Goal: Task Accomplishment & Management: Complete application form

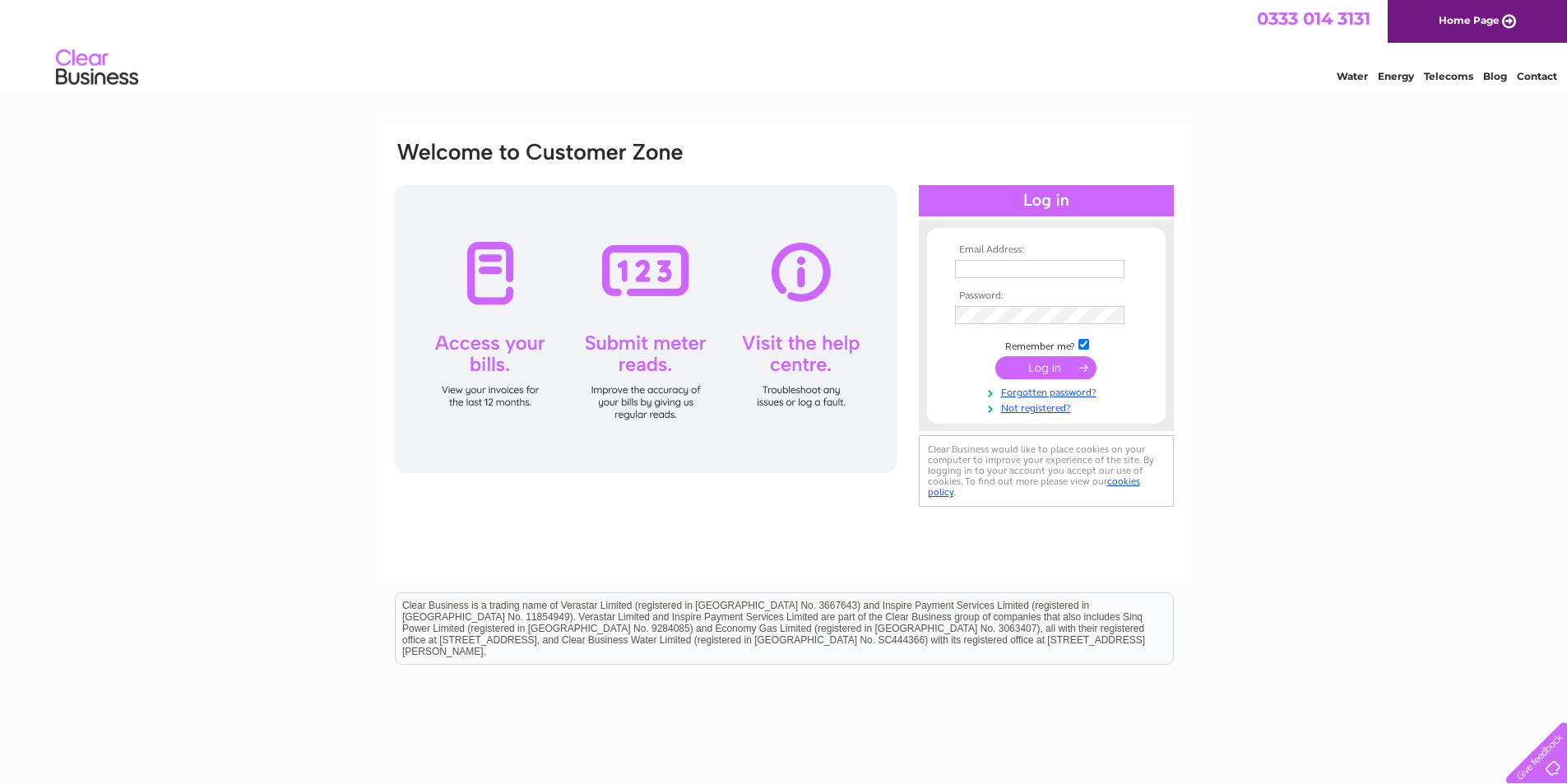
click at [1058, 408] on link "Not registered?" at bounding box center [1049, 406] width 187 height 15
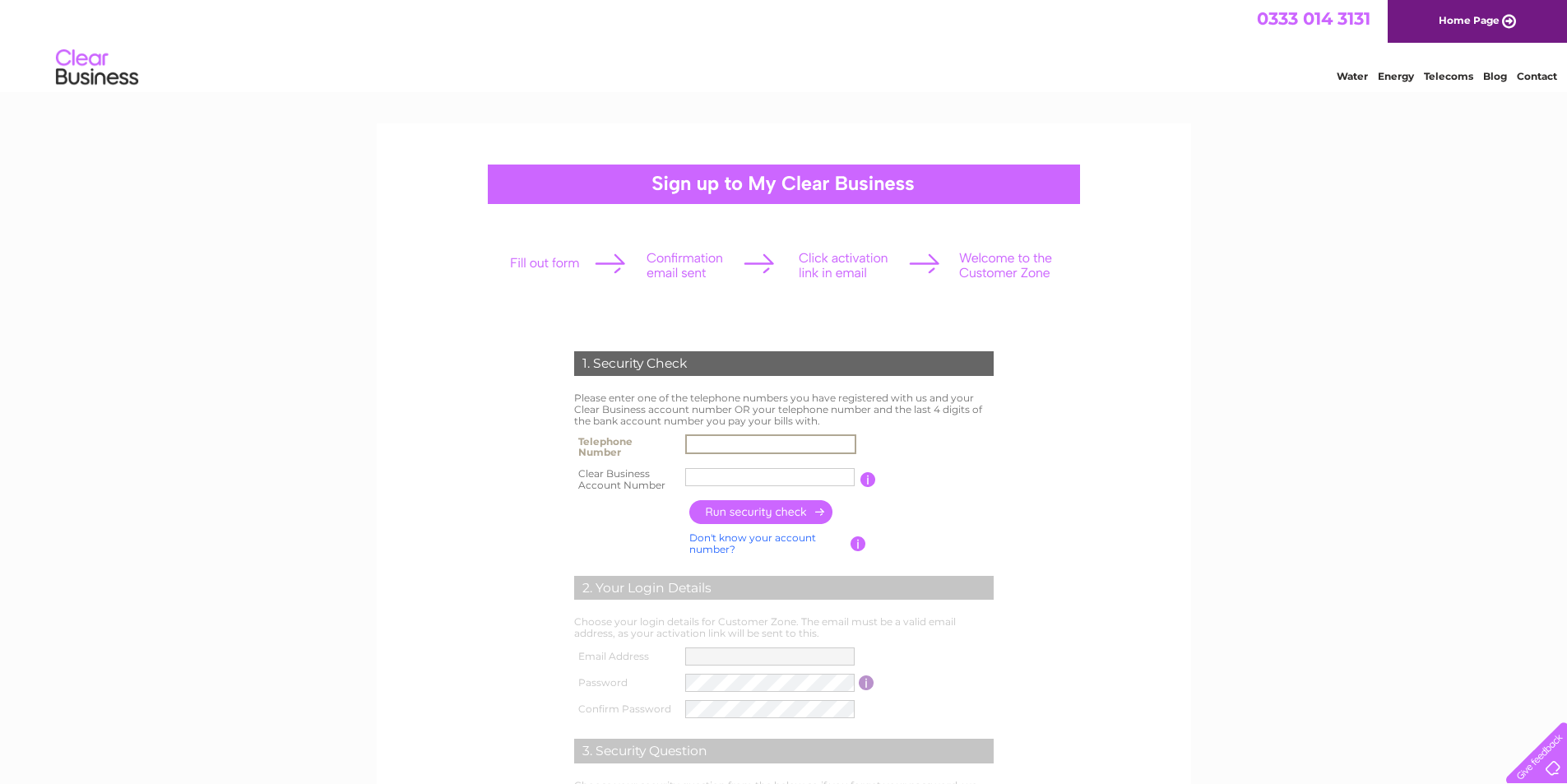
click at [774, 441] on input "text" at bounding box center [770, 444] width 171 height 20
type input "01224460026"
paste input "1143128"
type input "1143128"
click at [783, 515] on input "button" at bounding box center [762, 511] width 145 height 24
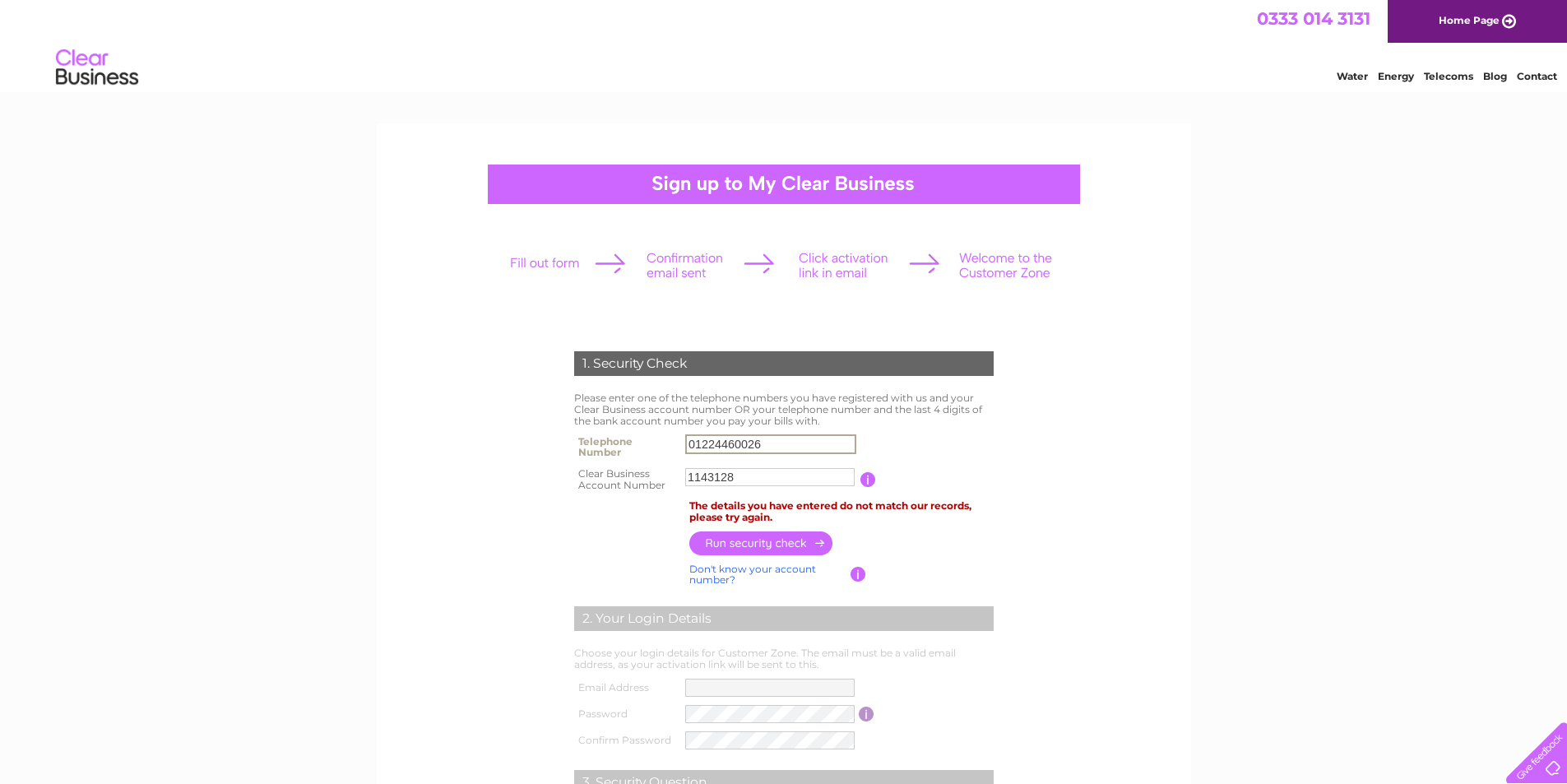
drag, startPoint x: 783, startPoint y: 443, endPoint x: 666, endPoint y: 443, distance: 117.0
click at [666, 443] on tr "Telephone Number 01224460026" at bounding box center [784, 446] width 428 height 32
click at [972, 451] on table "Telephone Number 01224460026 Clear Business Account Number 1143128 You will fin…" at bounding box center [784, 463] width 428 height 65
click at [786, 444] on input "01224460026" at bounding box center [770, 444] width 171 height 20
type input "0"
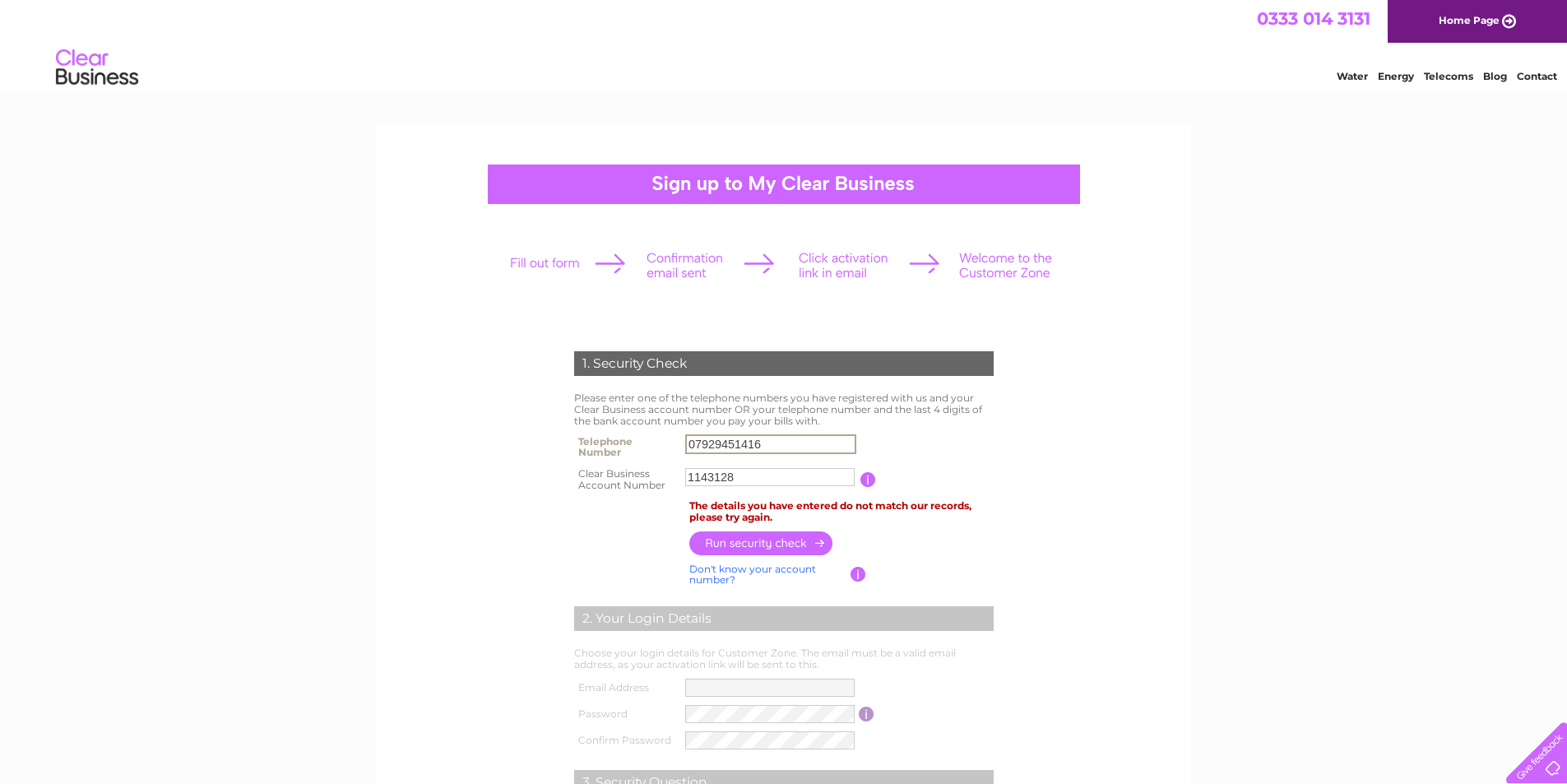
type input "07929451416"
click at [794, 547] on input "button" at bounding box center [762, 542] width 145 height 24
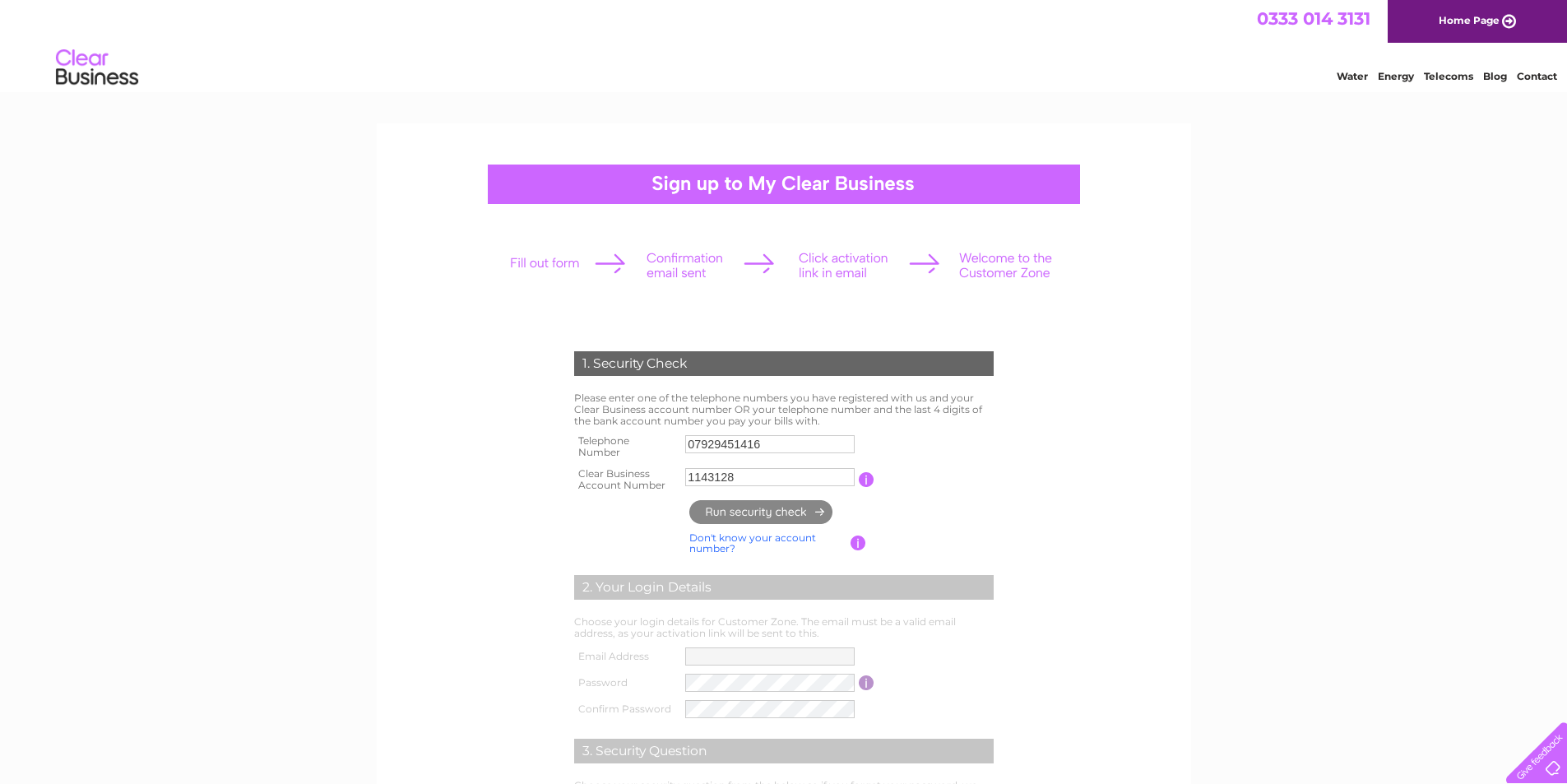
type input "**********"
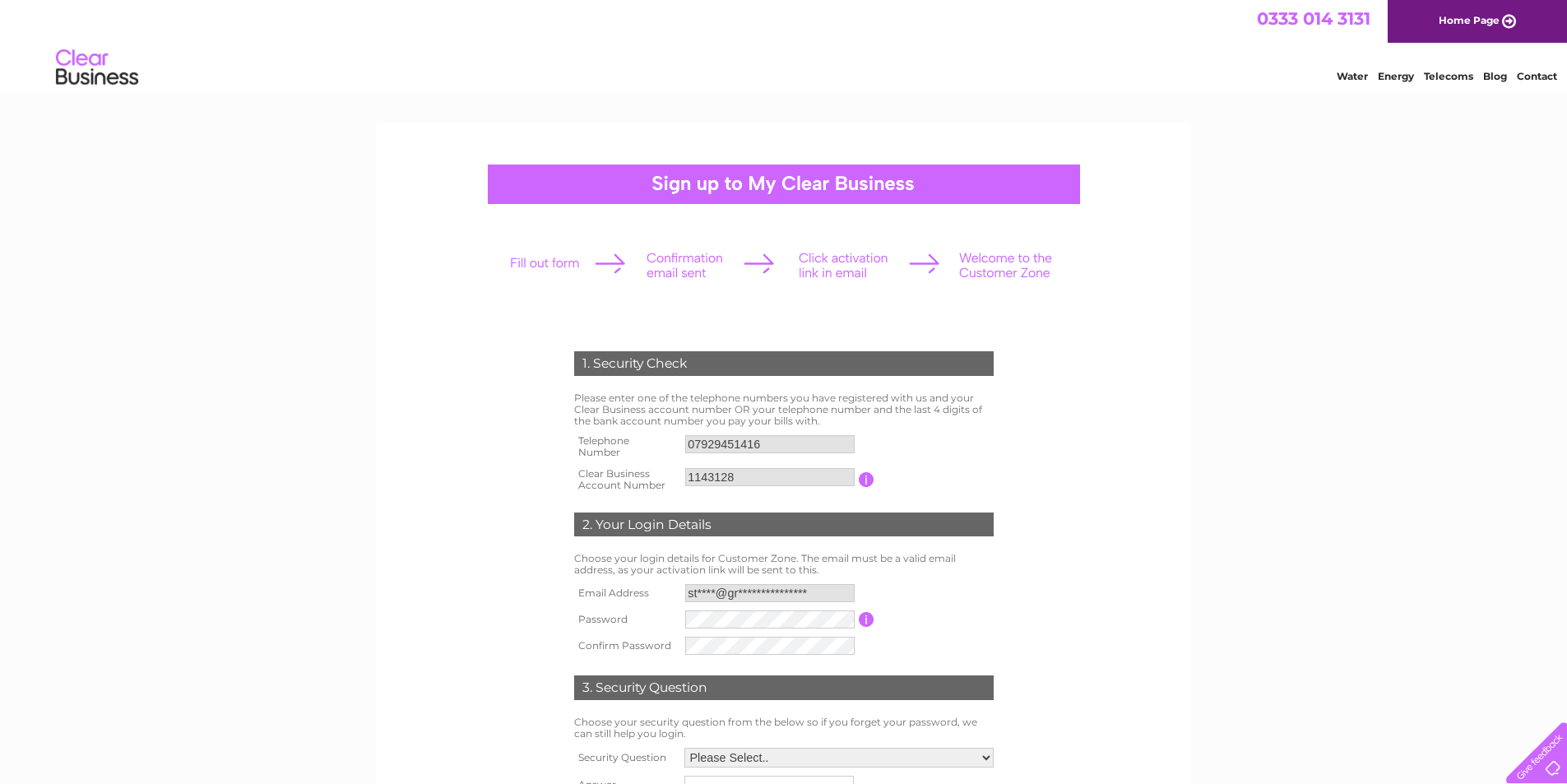
scroll to position [82, 0]
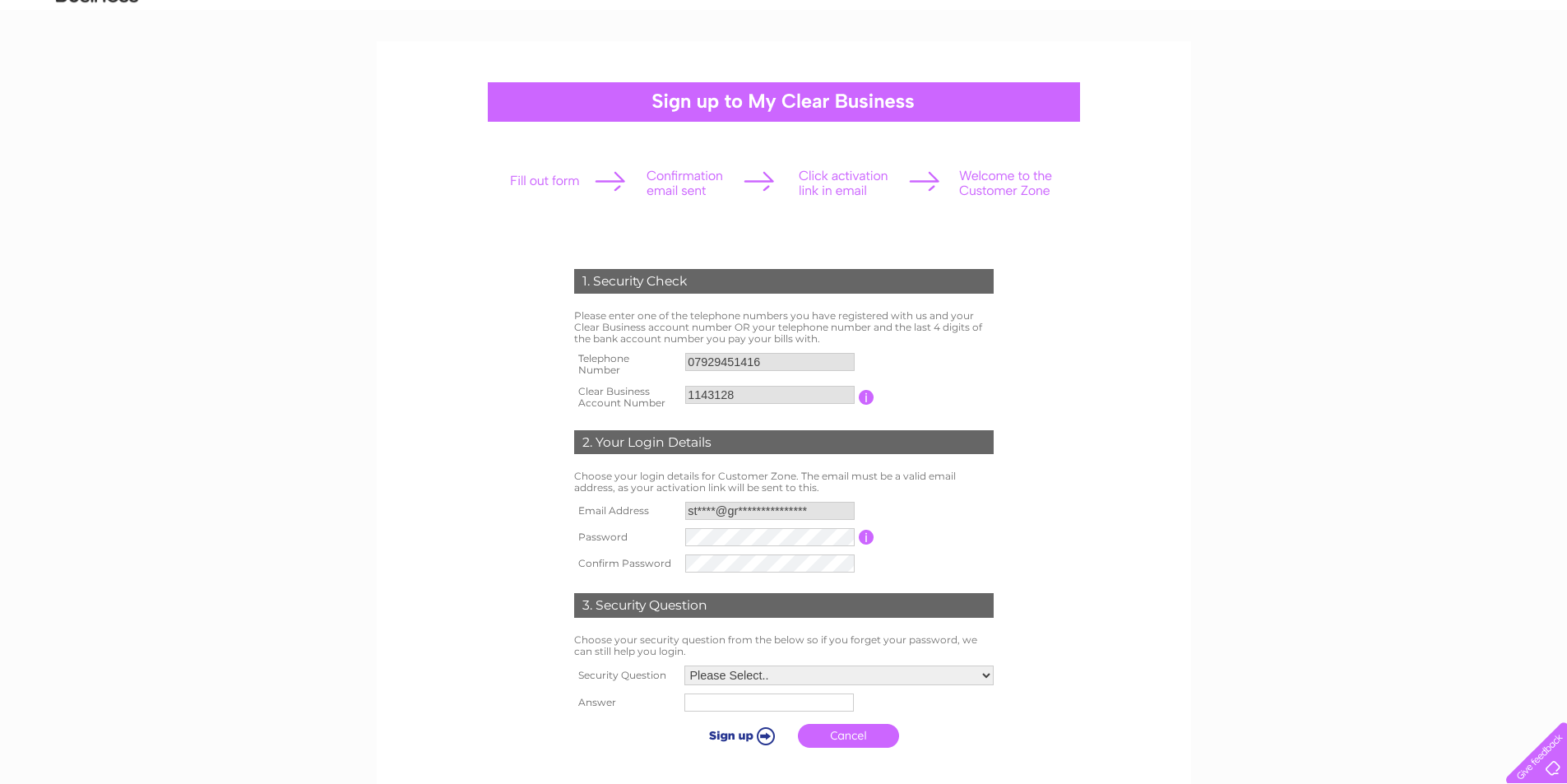
click at [832, 514] on input "**********" at bounding box center [770, 510] width 170 height 18
click at [914, 674] on select "Please Select.. In what town or city was your first job? In what town or city d…" at bounding box center [839, 676] width 309 height 20
select select "1"
click at [683, 666] on select "Please Select.. In what town or city was your first job? In what town or city d…" at bounding box center [839, 675] width 311 height 21
click at [742, 699] on input "text" at bounding box center [768, 704] width 170 height 18
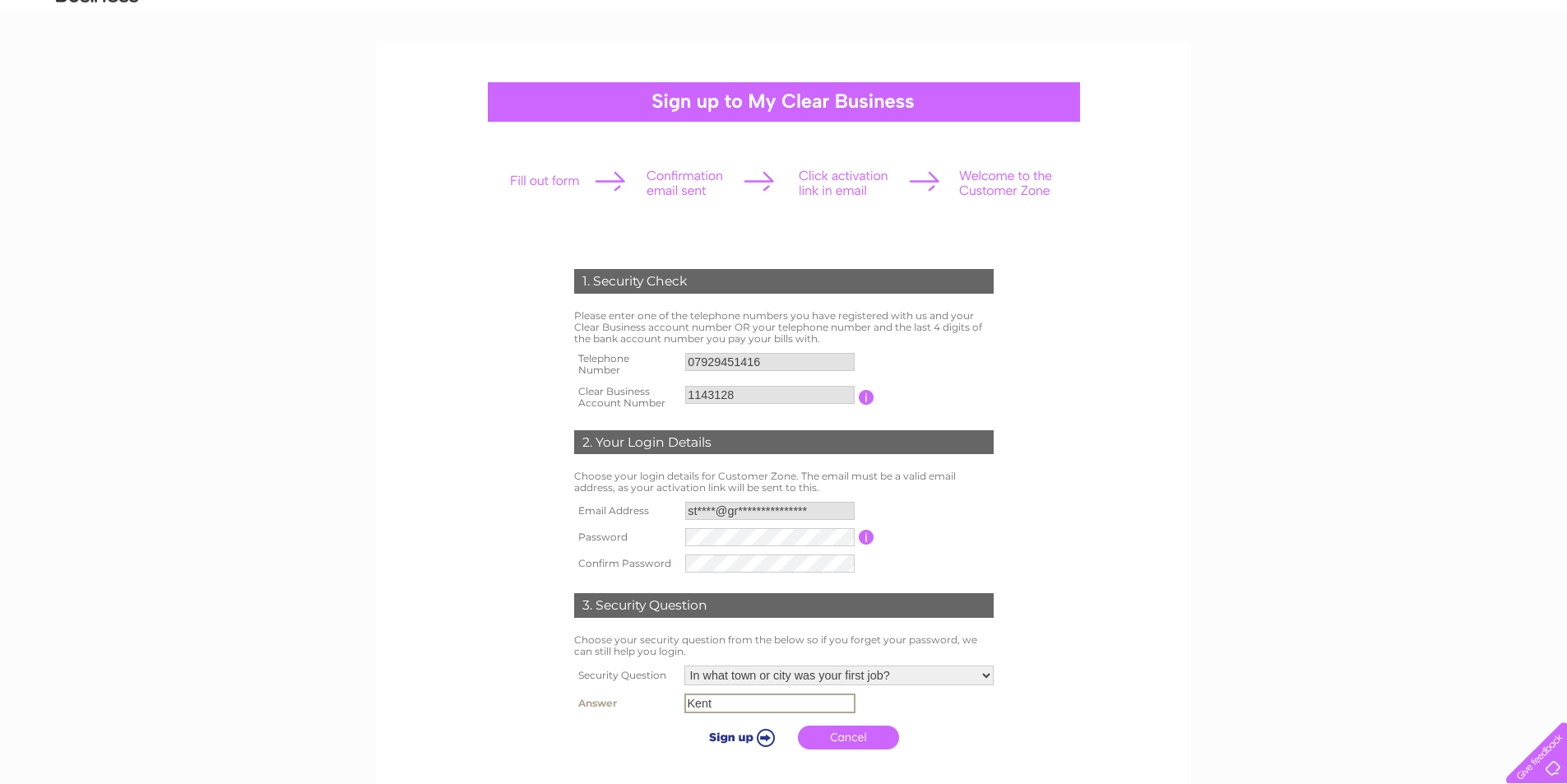
type input "Kent"
click at [747, 743] on input "submit" at bounding box center [740, 735] width 101 height 23
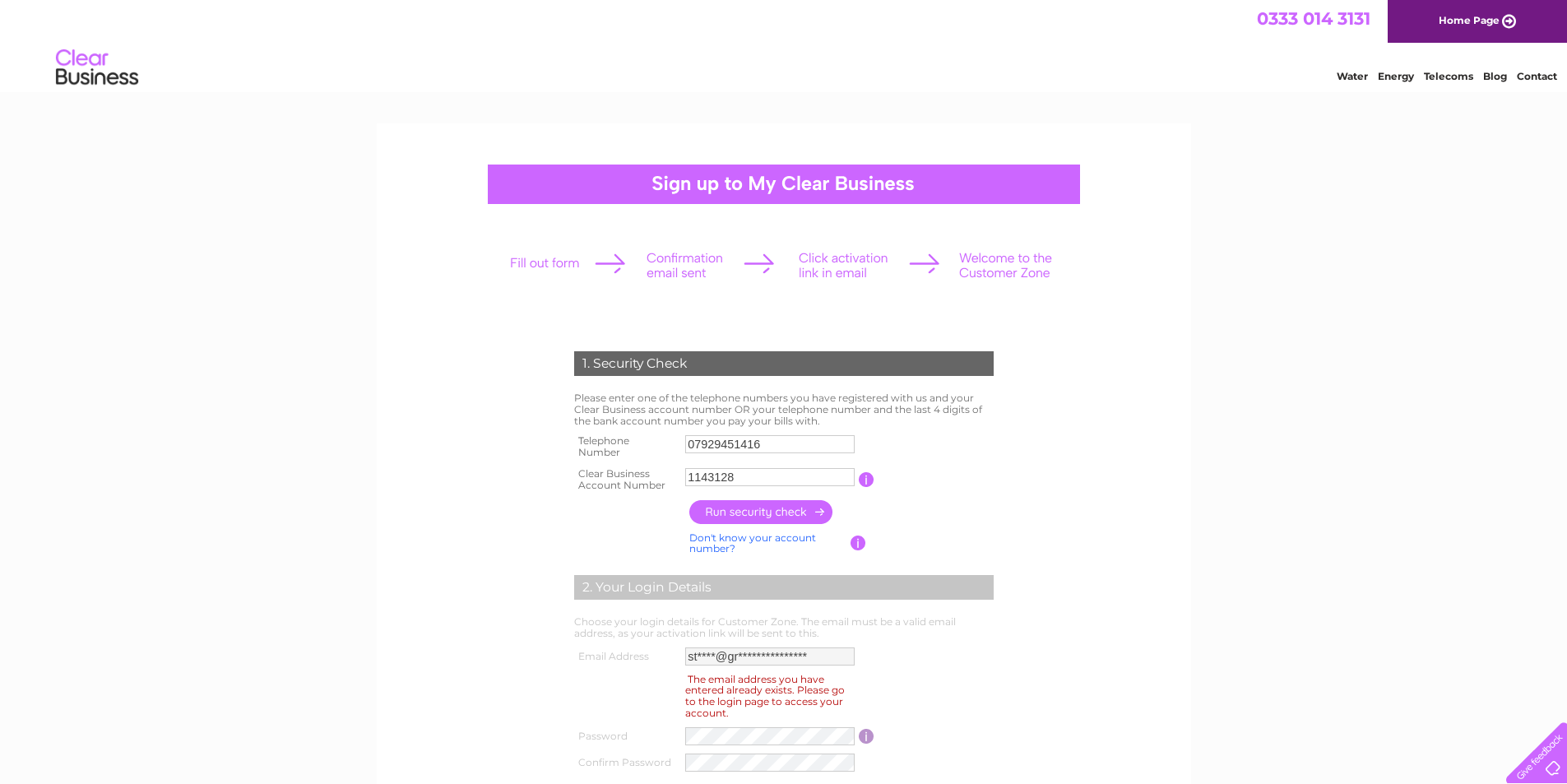
click at [1340, 72] on link "Water" at bounding box center [1352, 75] width 31 height 12
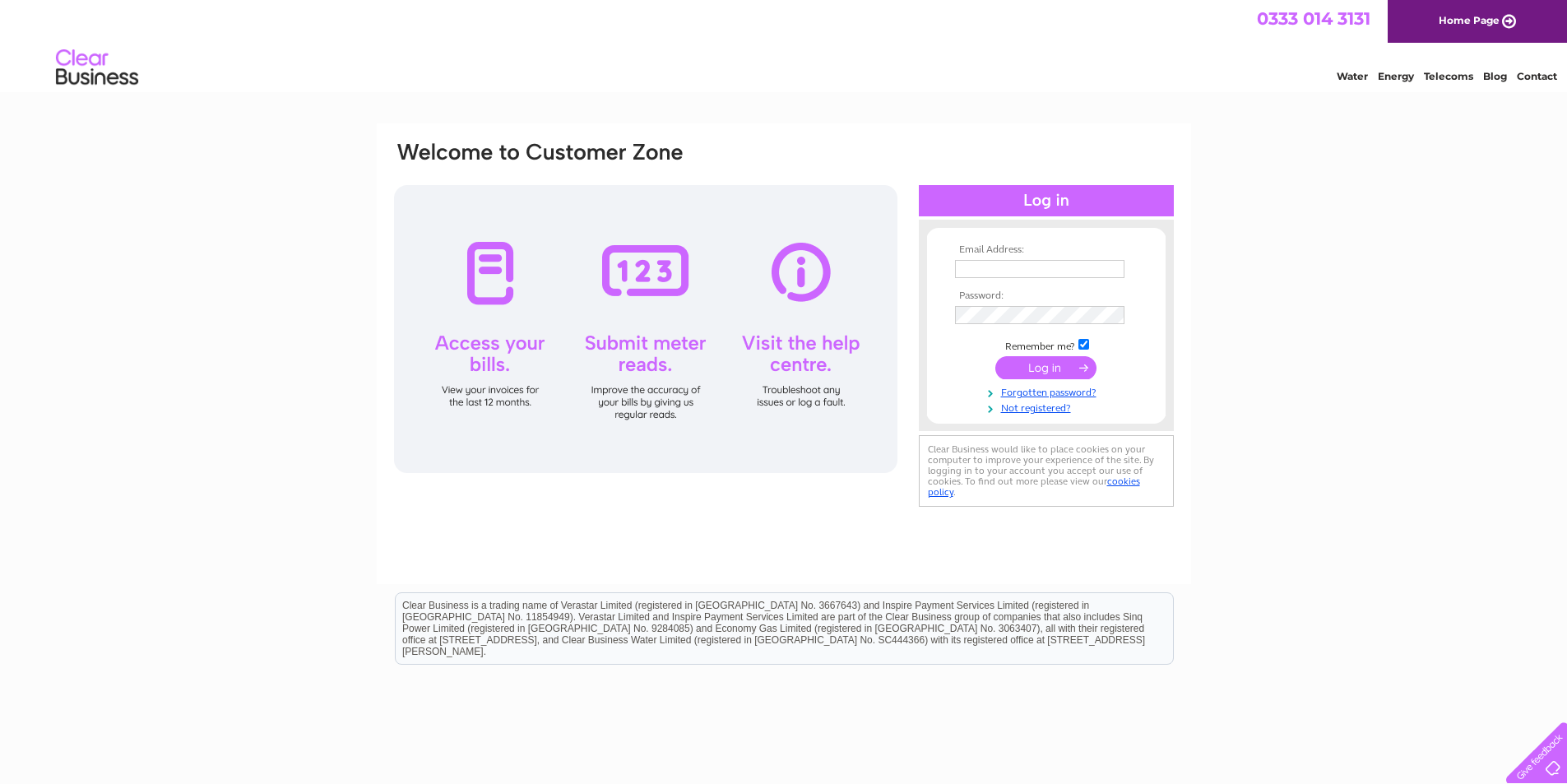
click at [983, 267] on input "text" at bounding box center [1040, 268] width 170 height 18
click at [983, 322] on td at bounding box center [1047, 317] width 191 height 27
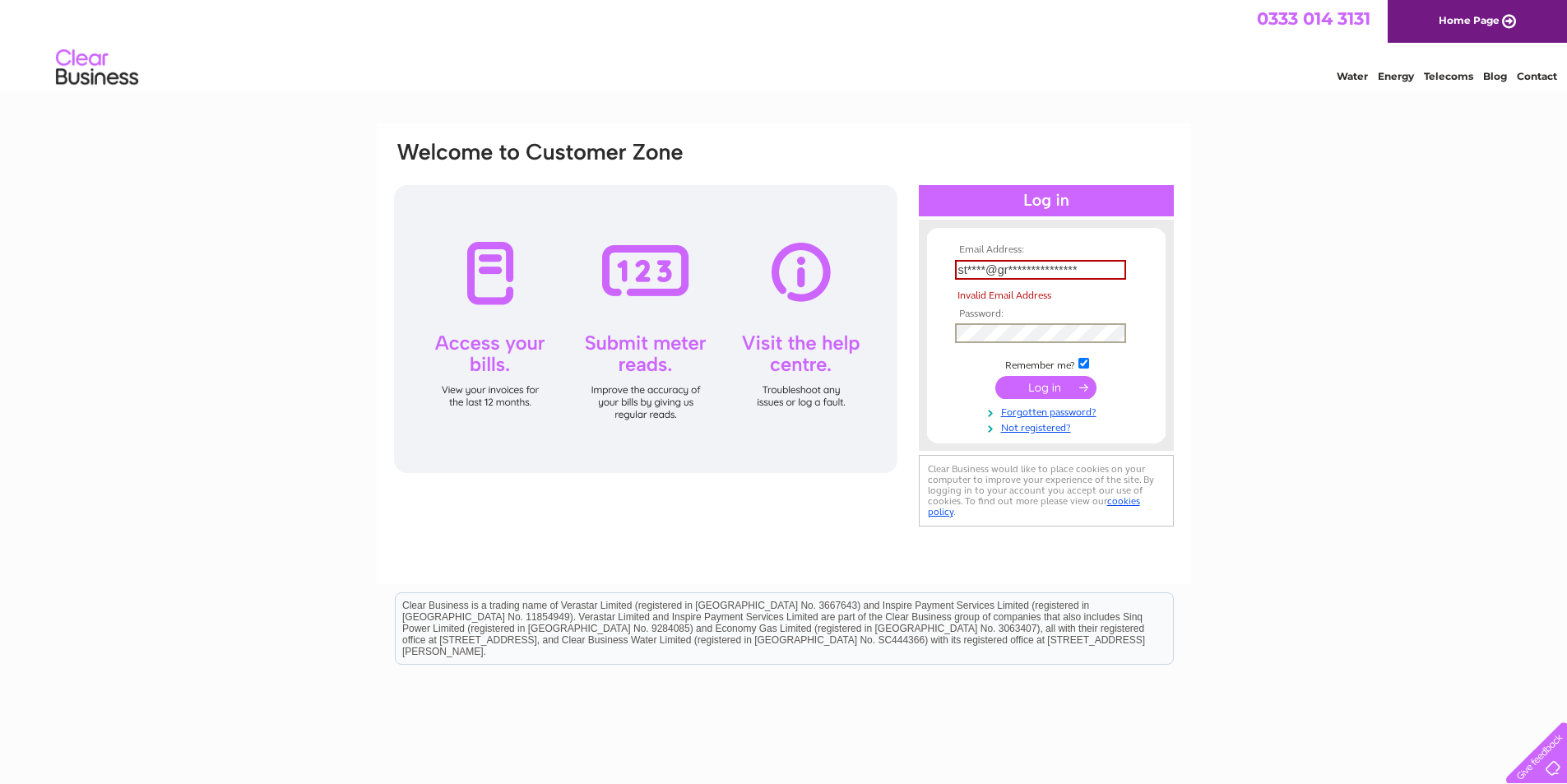
click at [1065, 399] on td at bounding box center [1047, 387] width 191 height 31
click at [1061, 390] on input "submit" at bounding box center [1046, 385] width 101 height 23
type input "s"
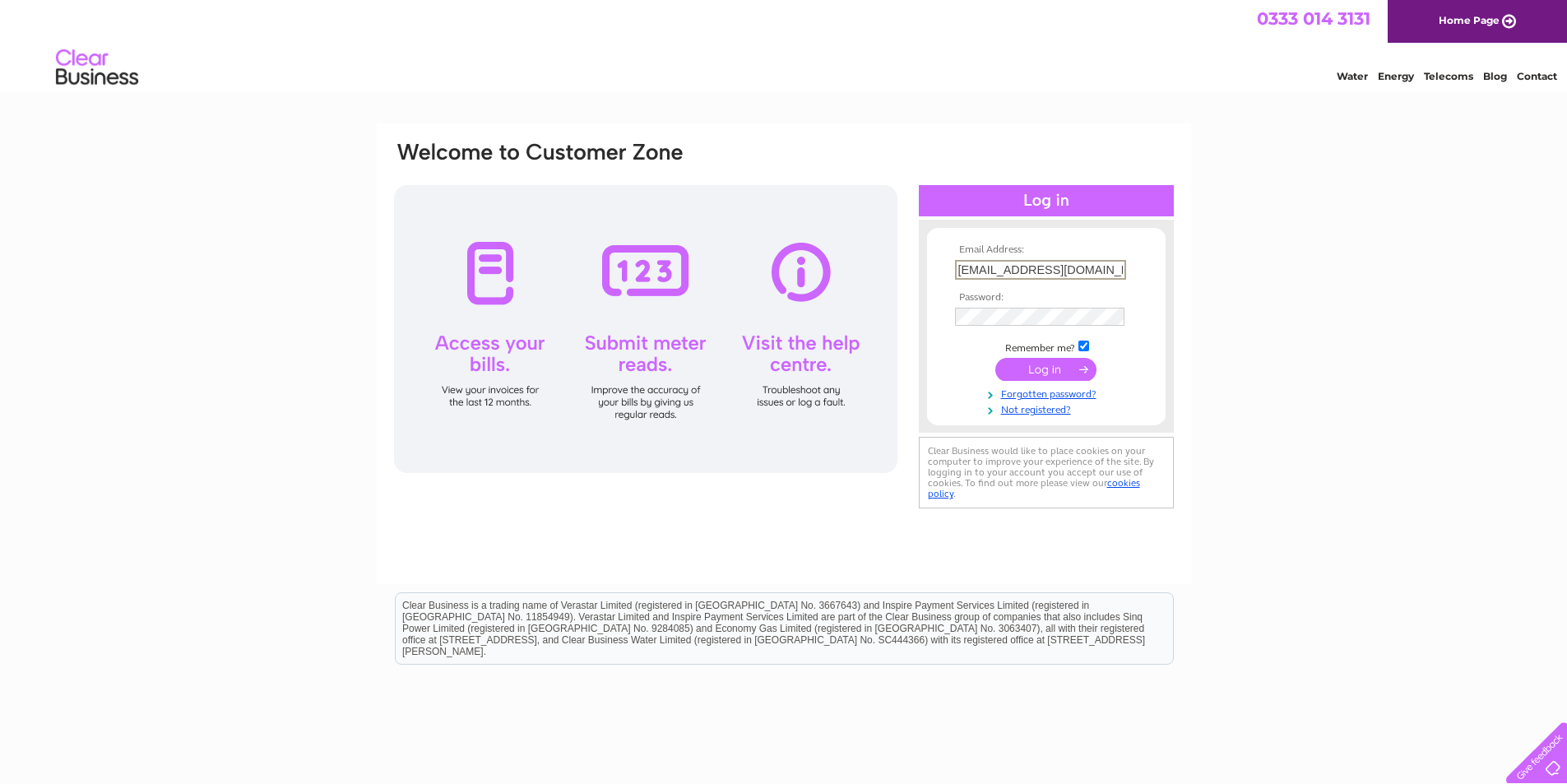
click at [1059, 272] on input "stuartross@grubfreshfood.com" at bounding box center [1040, 269] width 171 height 20
click at [1003, 261] on input "stuartross@grubfreshfood.com" at bounding box center [1040, 269] width 171 height 20
type input "stuartross@grubfreshfood.com"
click at [1070, 367] on input "submit" at bounding box center [1046, 369] width 101 height 23
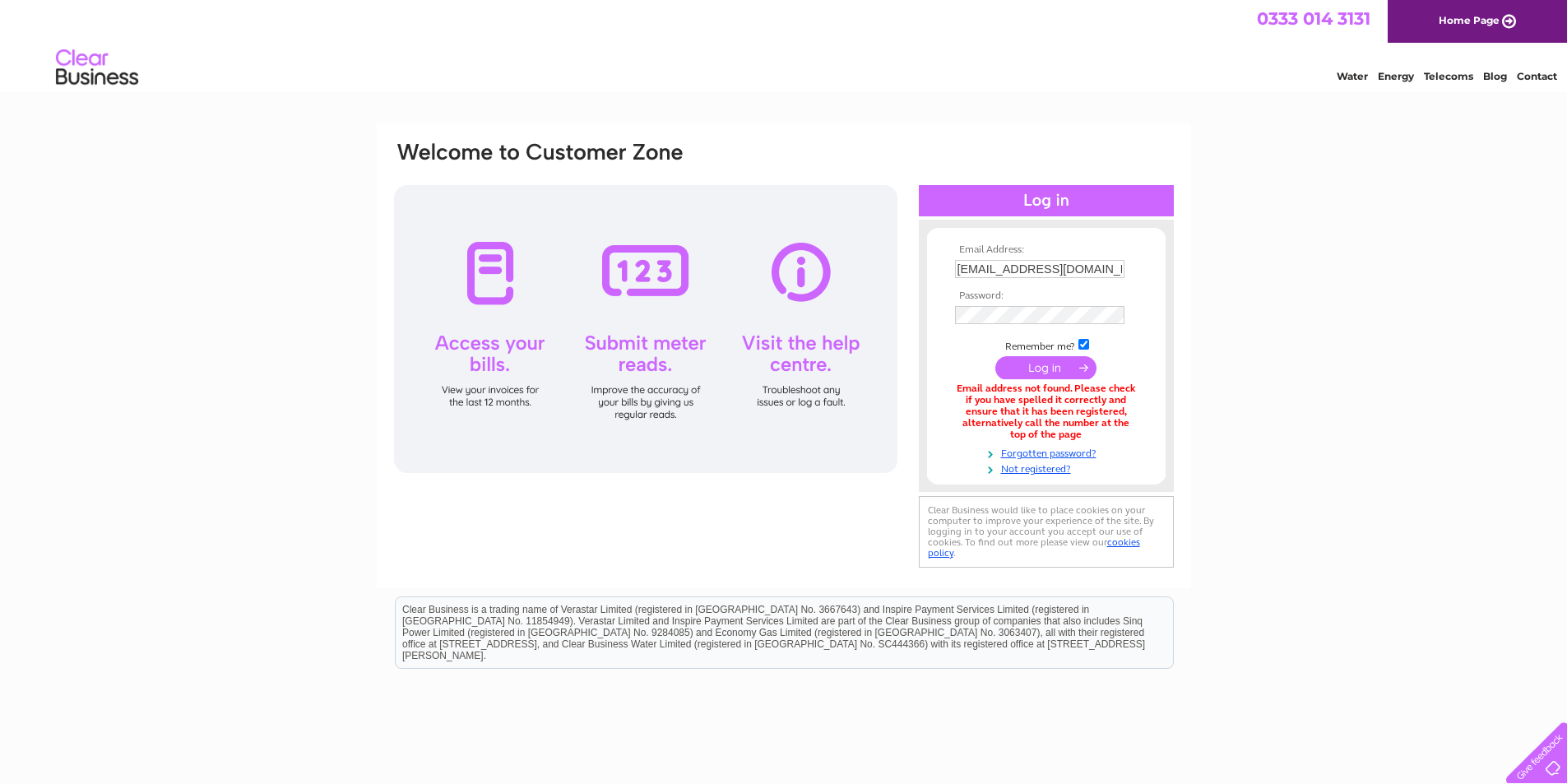
click at [1006, 268] on input "[EMAIL_ADDRESS][DOMAIN_NAME]" at bounding box center [1040, 268] width 170 height 18
type input "s"
click at [540, 507] on div "Email Address: Password:" at bounding box center [784, 356] width 784 height 432
click at [986, 269] on input "text" at bounding box center [1040, 268] width 170 height 18
type input "admin@grubfreshfood.co.uk"
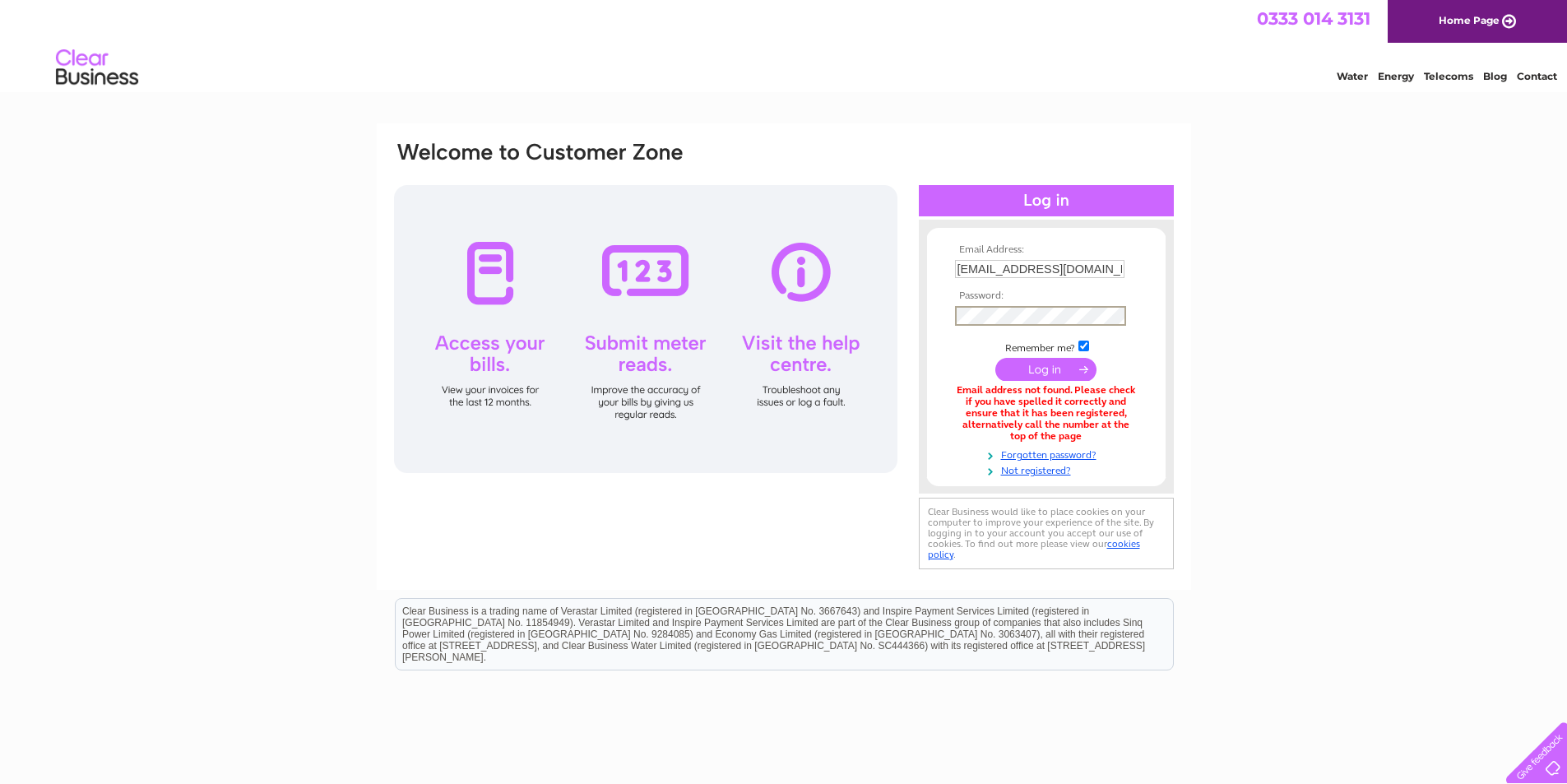
click at [1059, 474] on link "Not registered?" at bounding box center [1049, 469] width 187 height 15
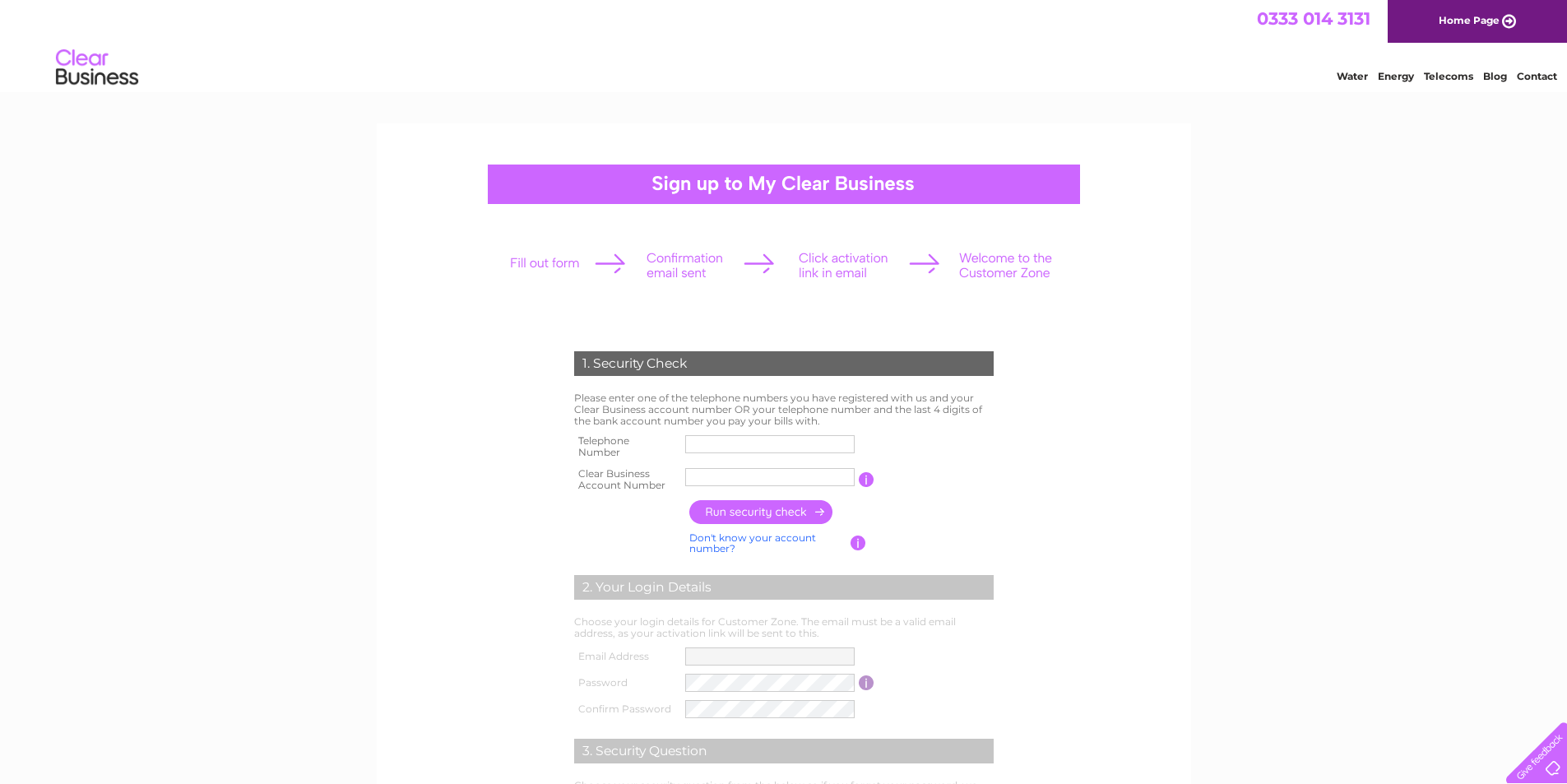
click at [706, 432] on td at bounding box center [770, 446] width 178 height 32
click at [709, 442] on input "text" at bounding box center [770, 444] width 171 height 20
type input "01224460026"
click at [752, 480] on input "text" at bounding box center [770, 477] width 170 height 18
paste input "1143128"
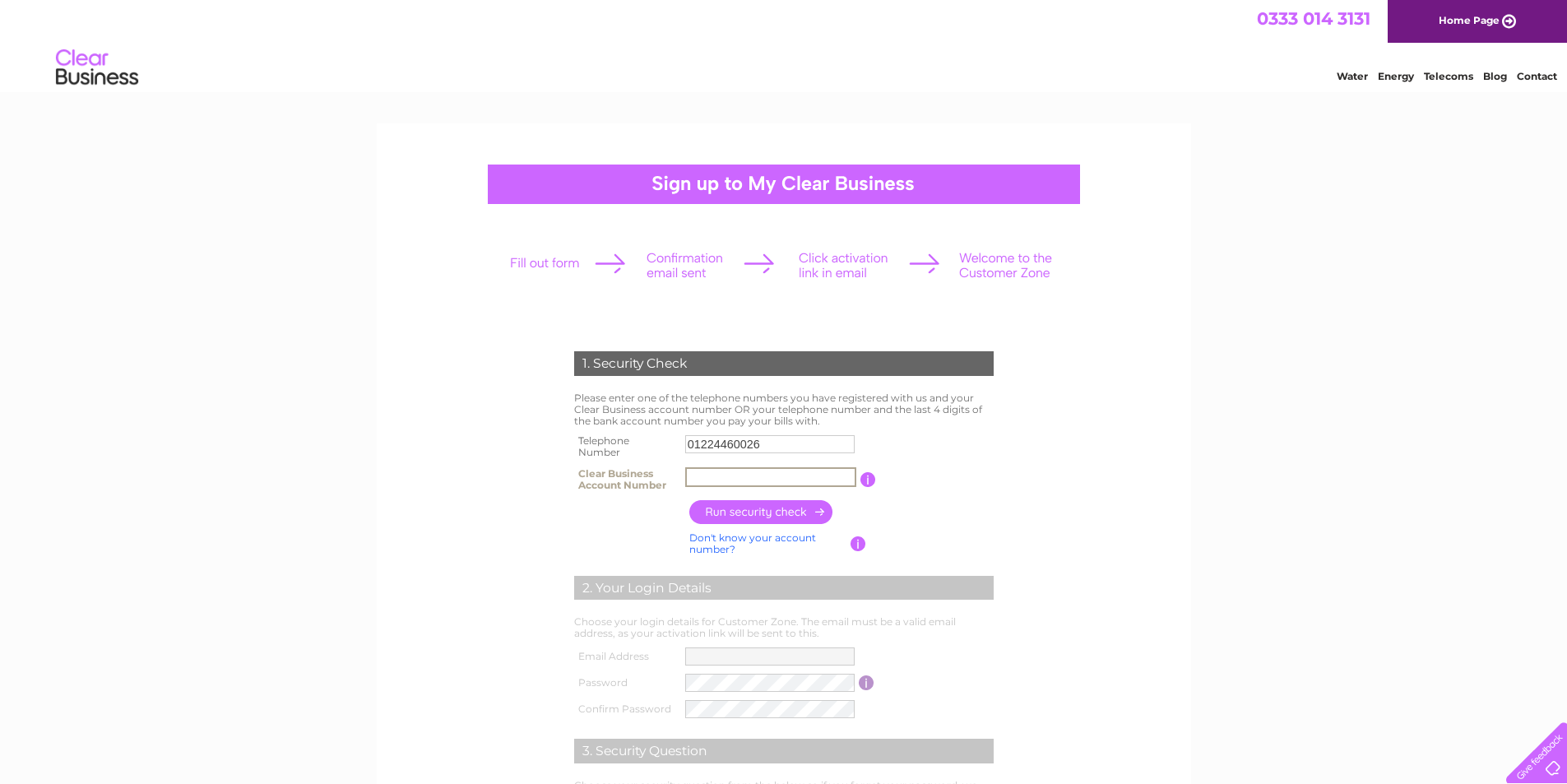
type input "1143128"
